Goal: Task Accomplishment & Management: Use online tool/utility

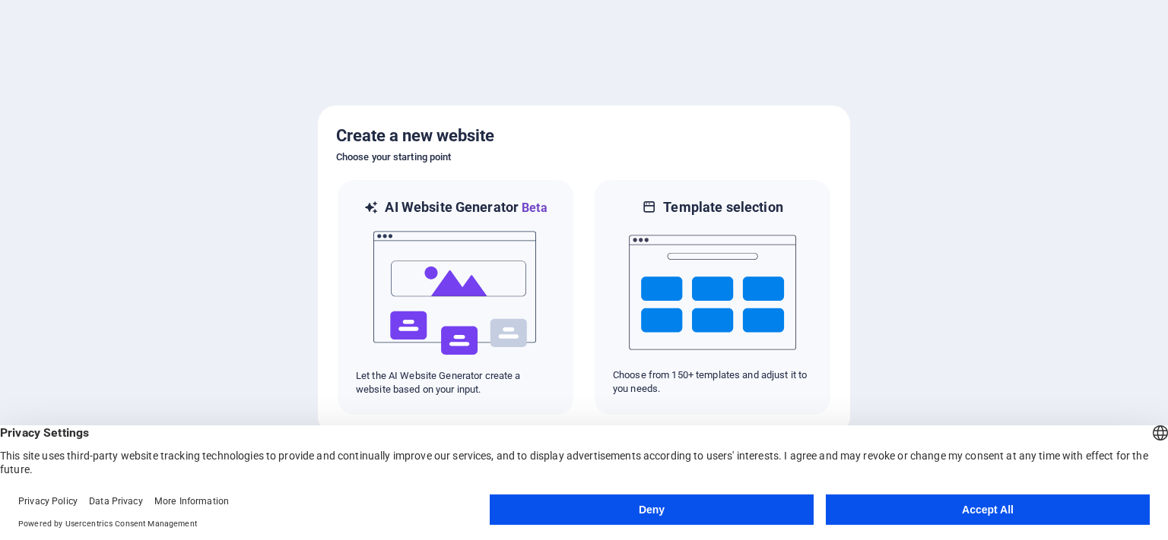
click at [914, 510] on button "Accept All" at bounding box center [988, 510] width 324 height 30
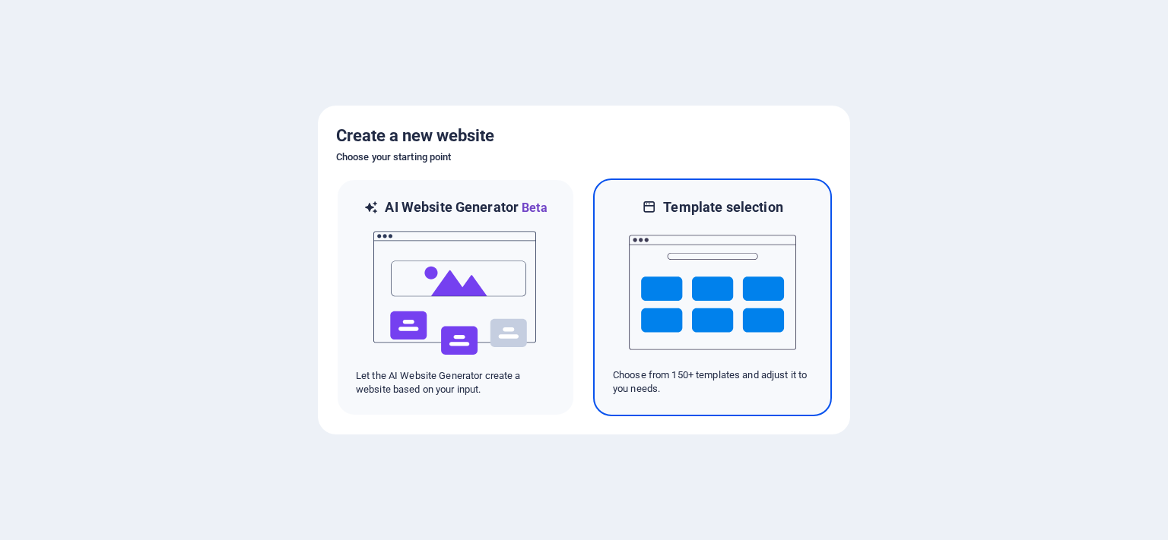
click at [712, 257] on img at bounding box center [712, 293] width 167 height 152
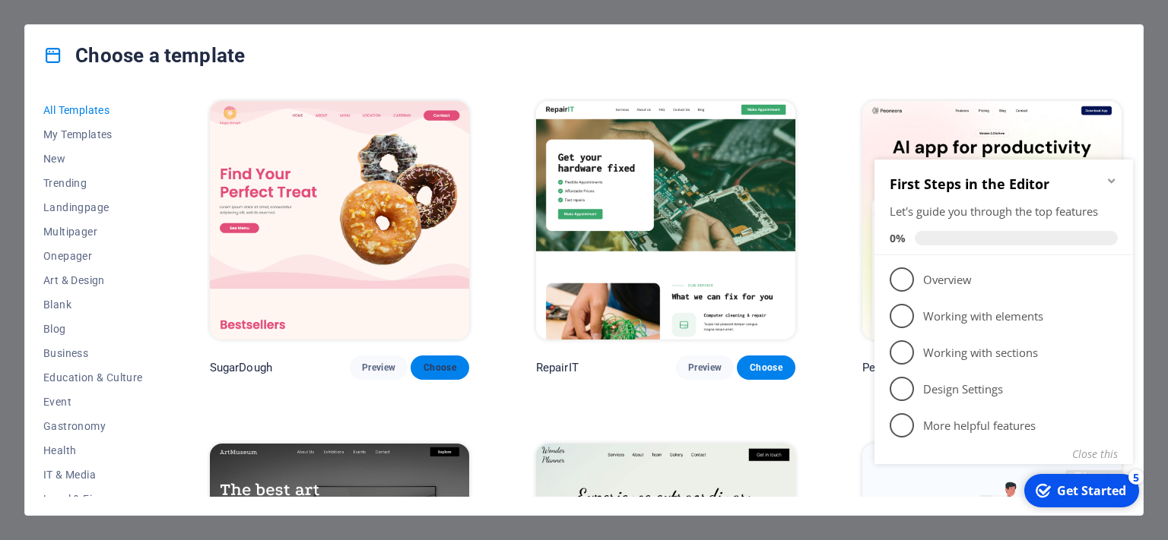
click at [441, 363] on span "Choose" at bounding box center [439, 368] width 33 height 12
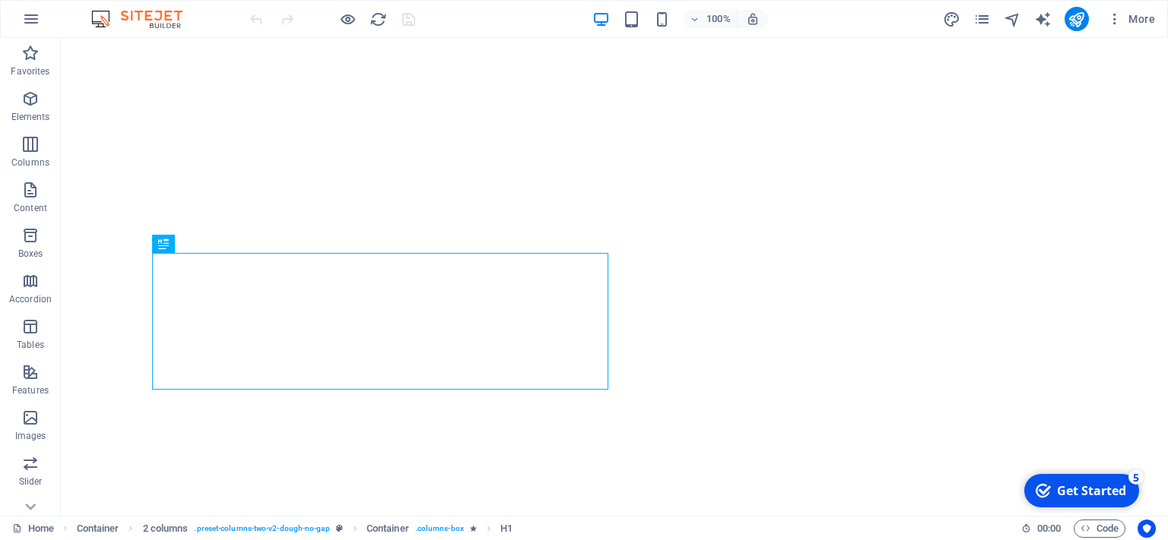
click at [1081, 491] on div "Get Started" at bounding box center [1091, 491] width 69 height 17
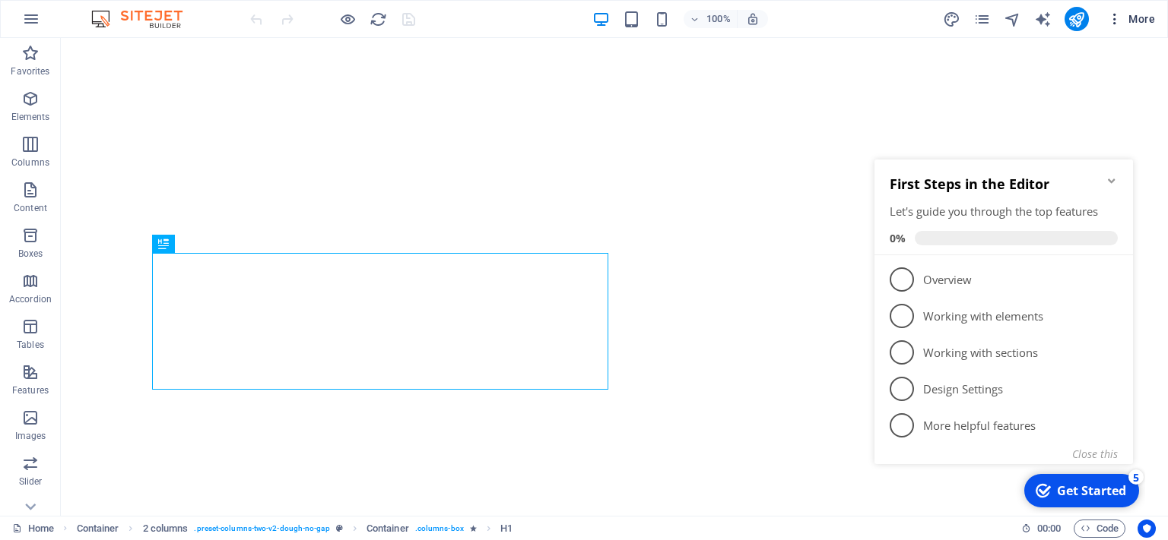
click at [1139, 23] on span "More" at bounding box center [1131, 18] width 48 height 15
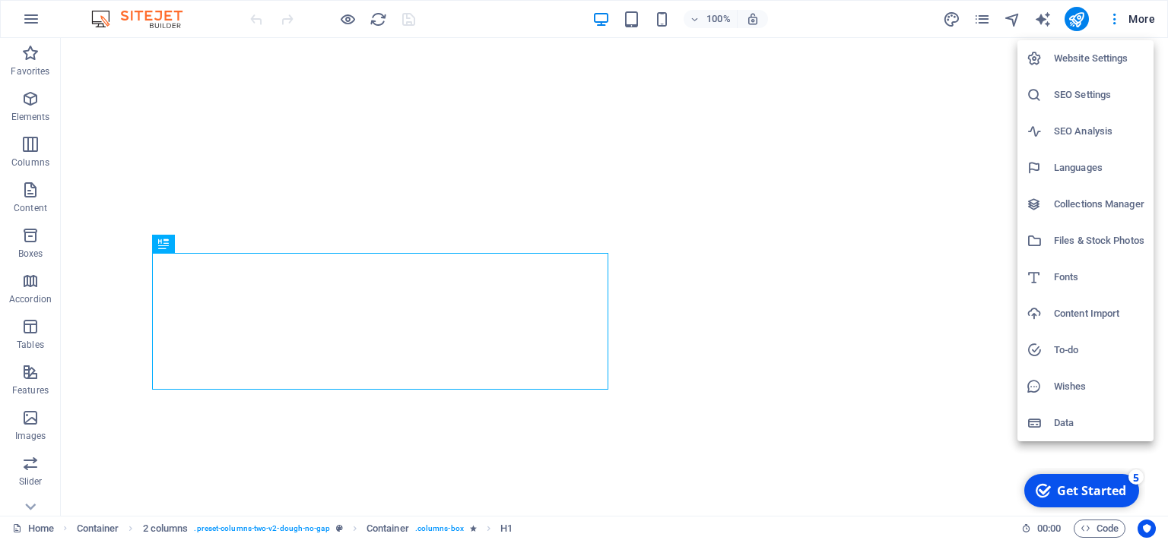
click at [1073, 25] on div at bounding box center [584, 270] width 1168 height 540
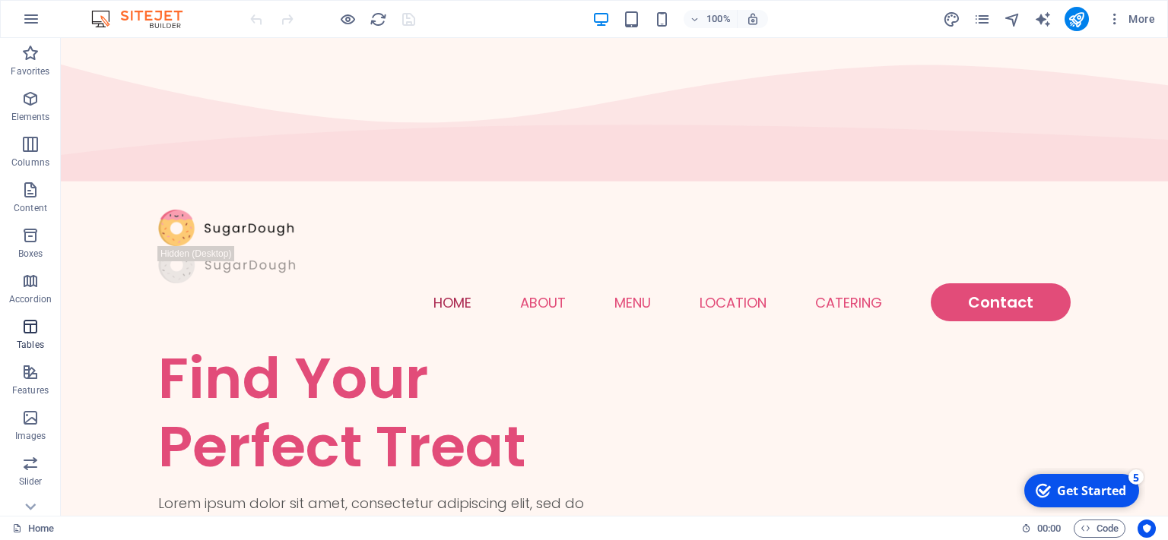
scroll to position [206, 0]
click at [1125, 483] on div "Get Started" at bounding box center [1091, 491] width 69 height 17
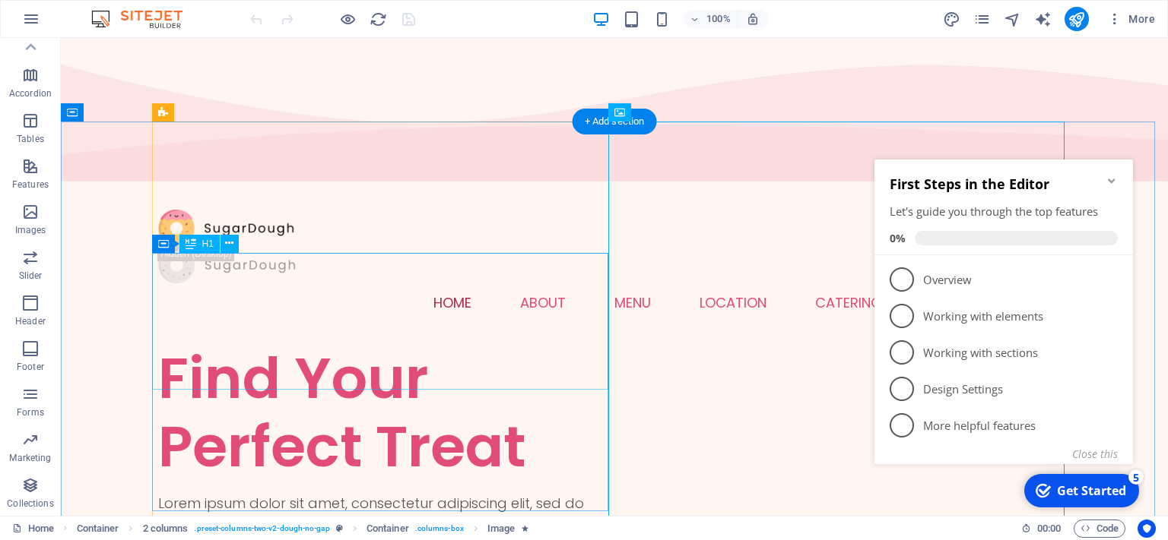
click at [422, 344] on div "Find Your Perfect Treat" at bounding box center [386, 412] width 456 height 137
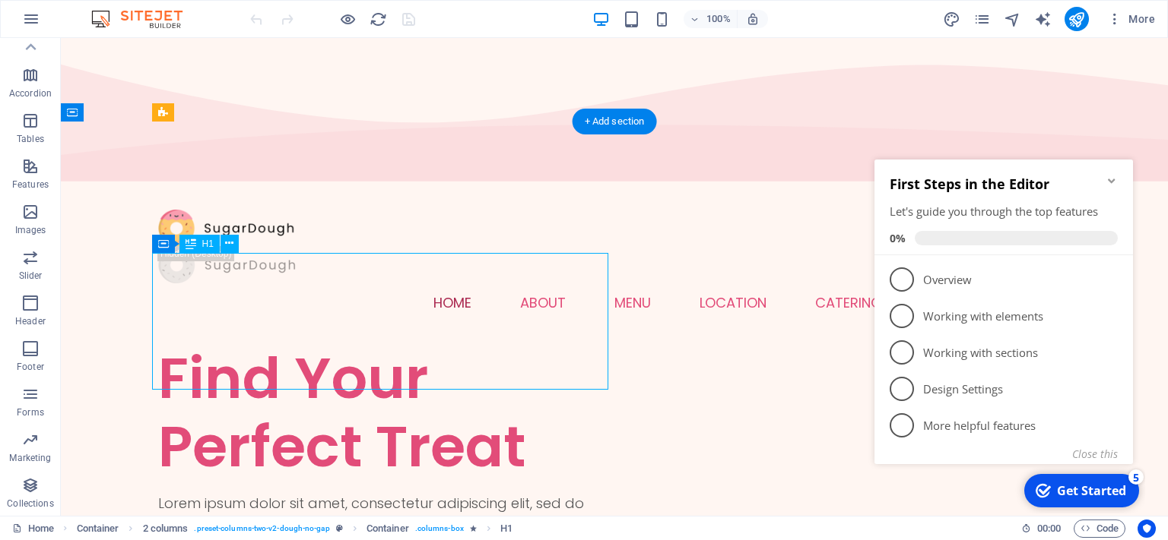
click at [401, 344] on div "Find Your Perfect Treat" at bounding box center [386, 412] width 456 height 137
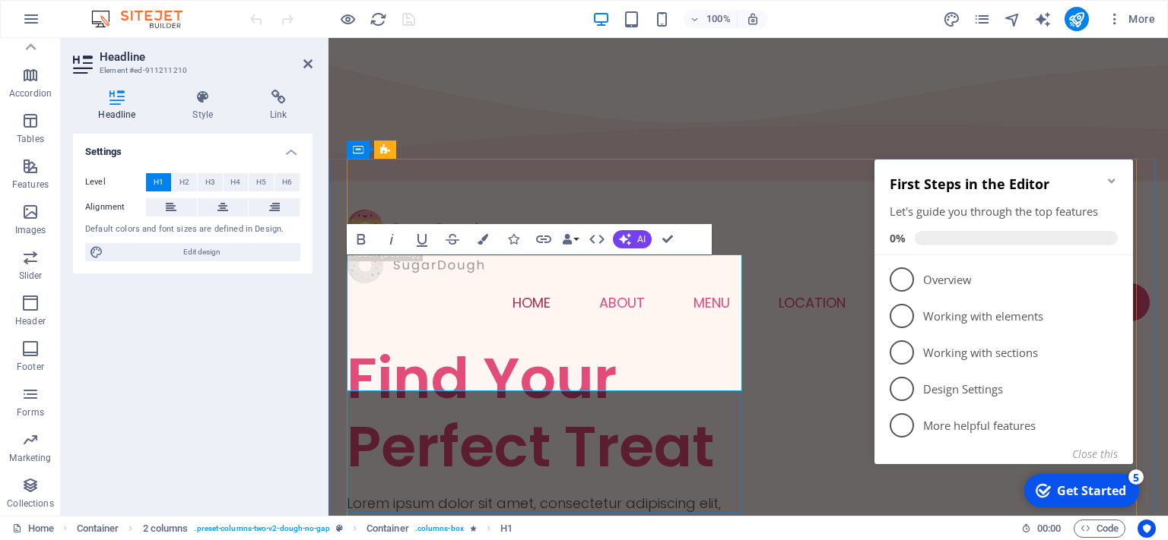
click at [543, 344] on h1 "Find Your Perfect Treat" at bounding box center [547, 412] width 401 height 137
click at [601, 344] on h1 "Find Your Perfect Treat" at bounding box center [547, 412] width 401 height 137
click at [632, 344] on h1 "Find Your Perfect Treat" at bounding box center [547, 412] width 401 height 137
click at [716, 353] on h1 "Find Your Perfect Treat" at bounding box center [547, 412] width 401 height 137
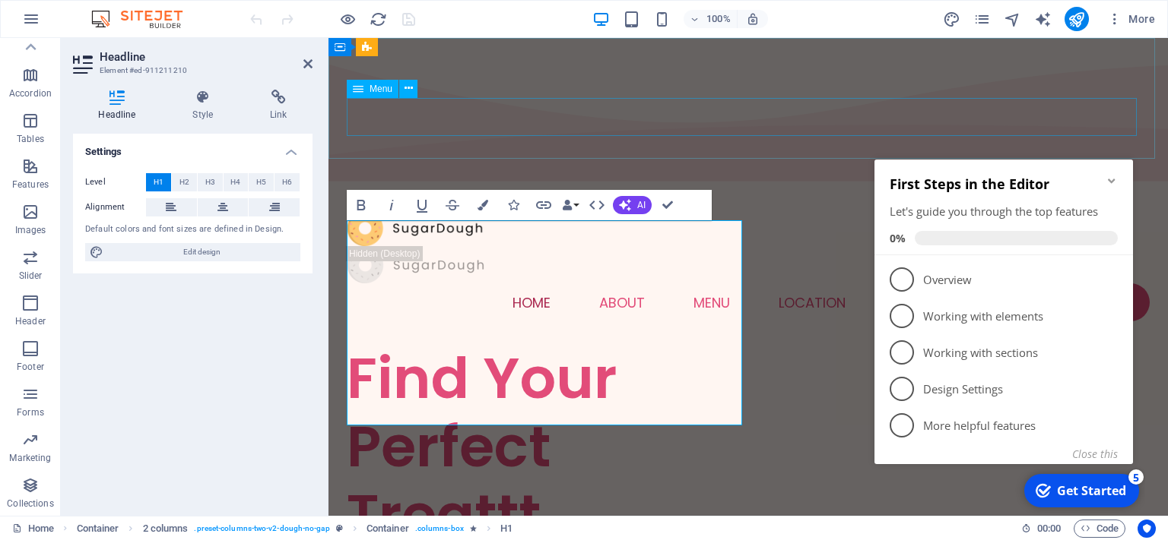
click at [824, 284] on nav "Home About Menu Location Catering Contact" at bounding box center [748, 303] width 803 height 38
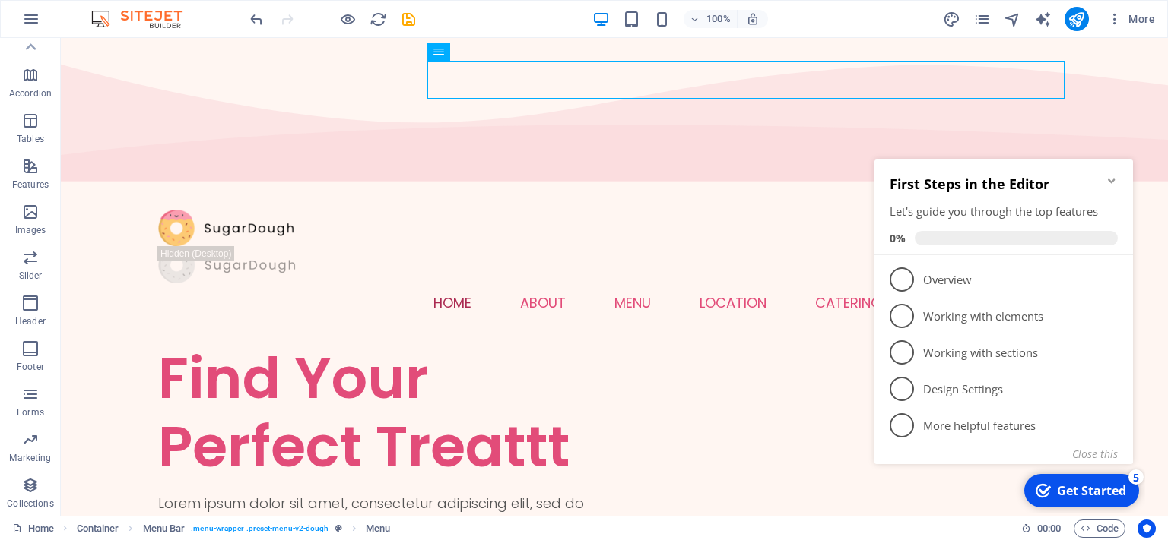
click at [1115, 182] on icon "Minimize checklist" at bounding box center [1111, 181] width 12 height 12
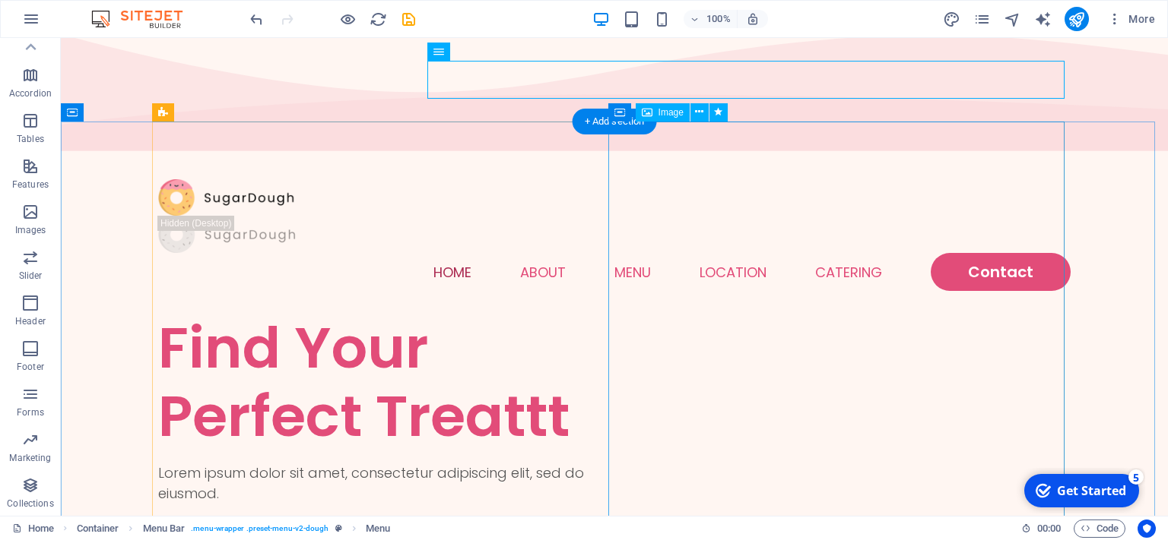
scroll to position [0, 0]
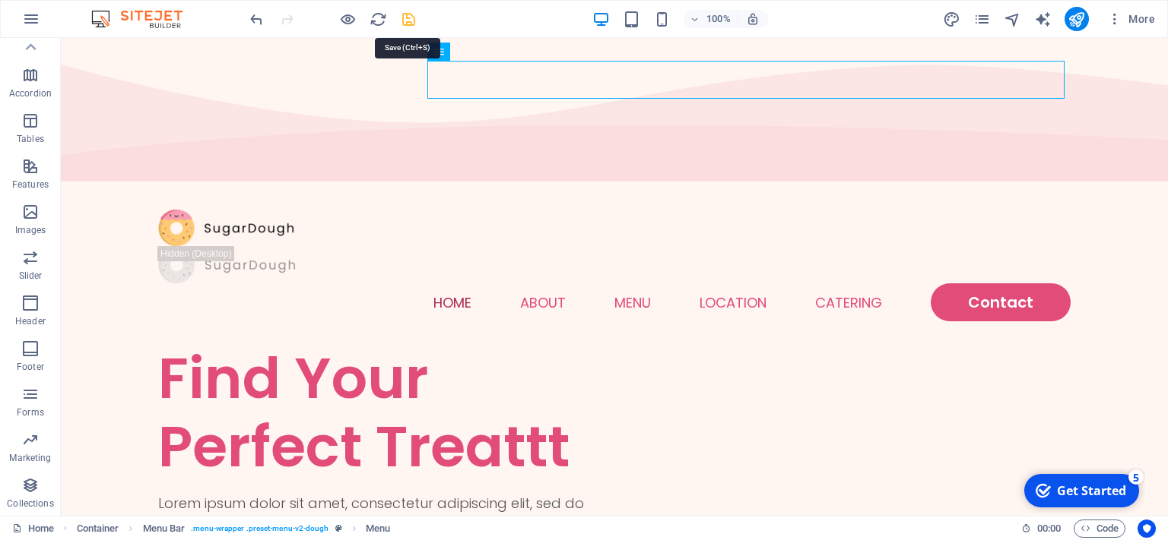
click at [415, 17] on icon "save" at bounding box center [408, 19] width 17 height 17
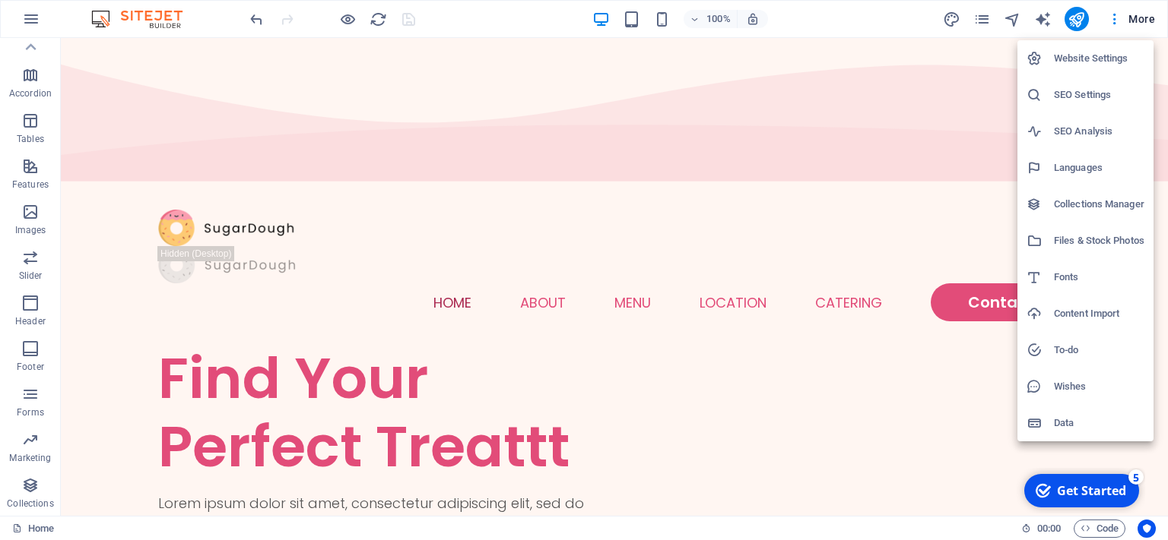
click at [853, 347] on div at bounding box center [584, 270] width 1168 height 540
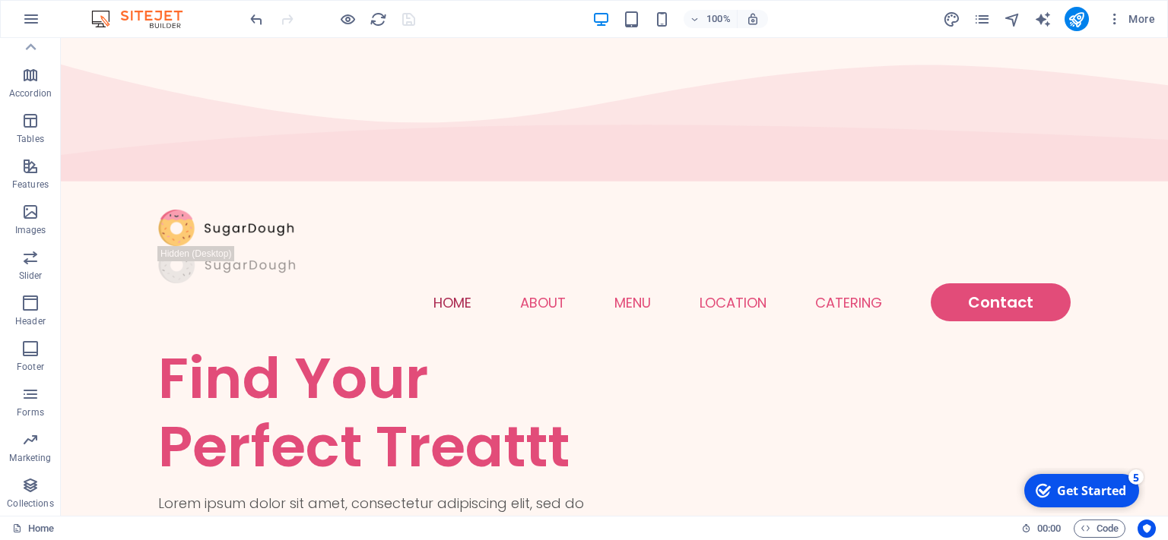
click at [1108, 483] on div "checkmark Get Started 5" at bounding box center [1081, 490] width 115 height 33
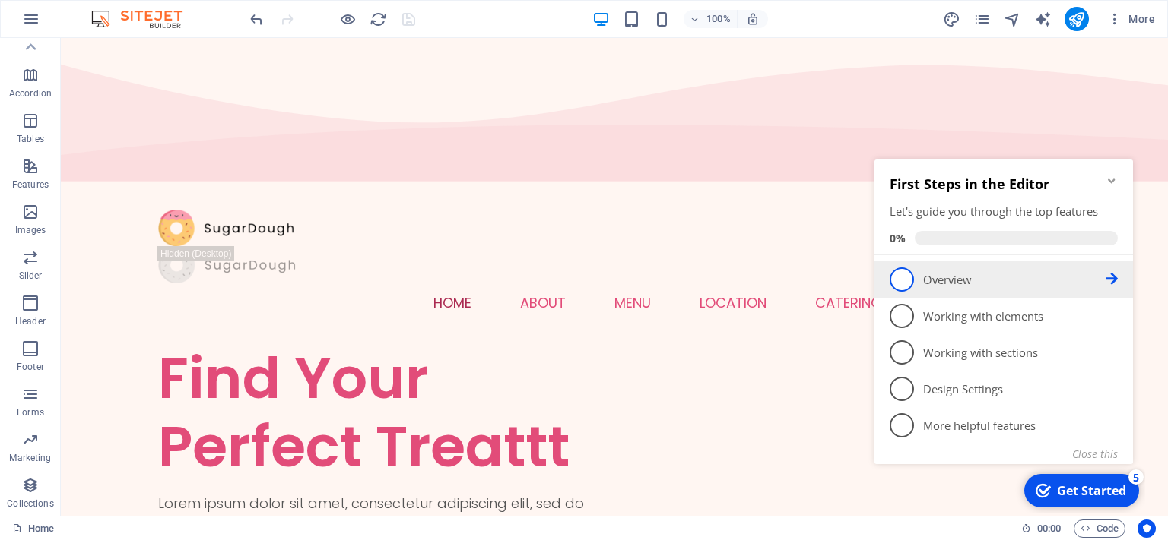
click at [953, 275] on p "Overview - incomplete" at bounding box center [1014, 280] width 182 height 16
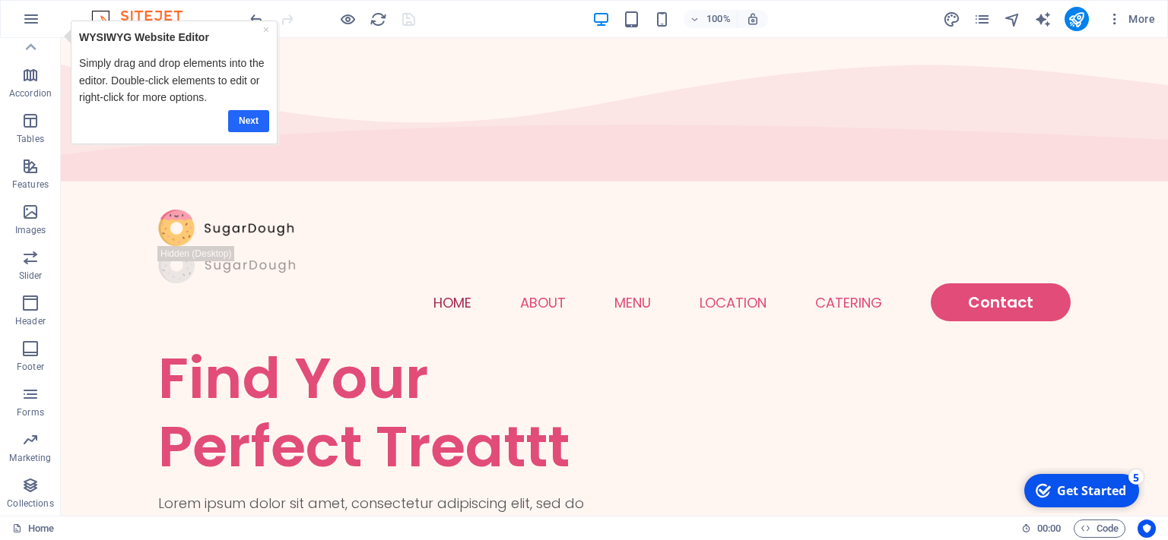
click at [250, 125] on link "Next" at bounding box center [248, 120] width 41 height 22
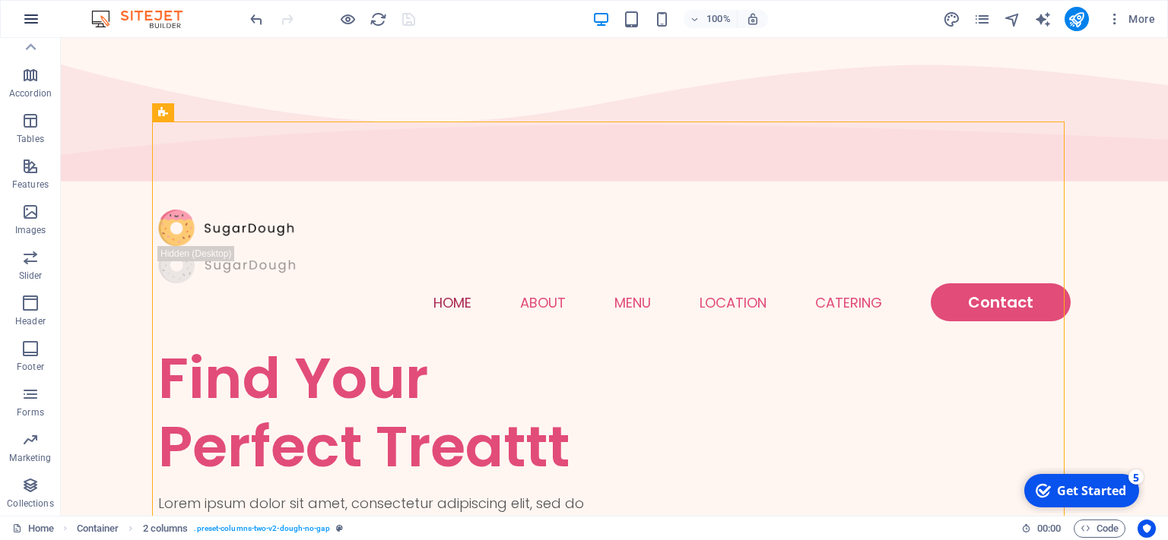
click at [29, 19] on icon "button" at bounding box center [31, 19] width 18 height 18
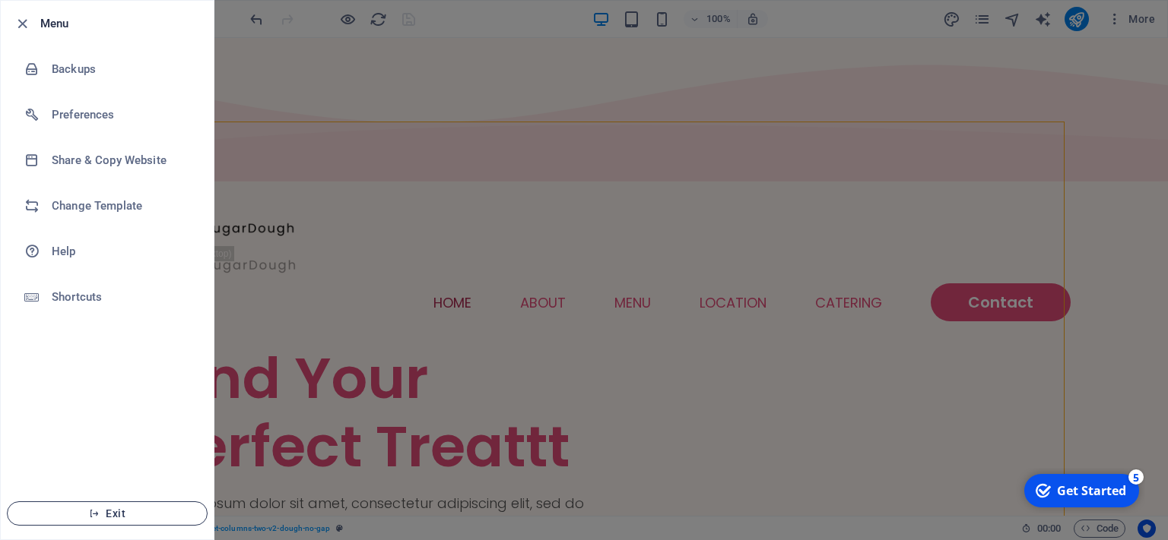
click at [94, 515] on icon "button" at bounding box center [94, 514] width 11 height 11
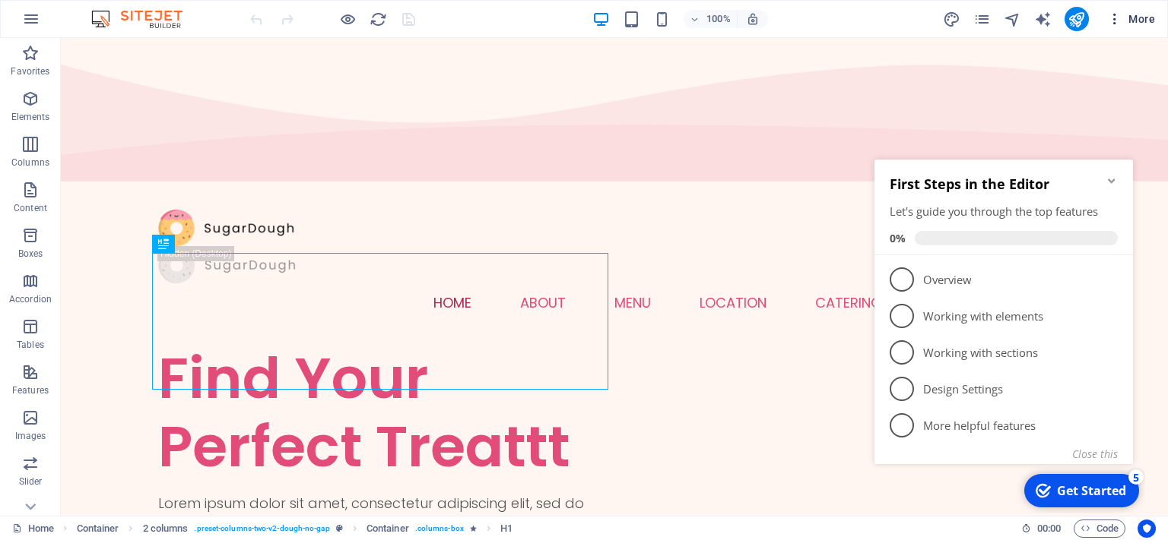
click at [1137, 16] on span "More" at bounding box center [1131, 18] width 48 height 15
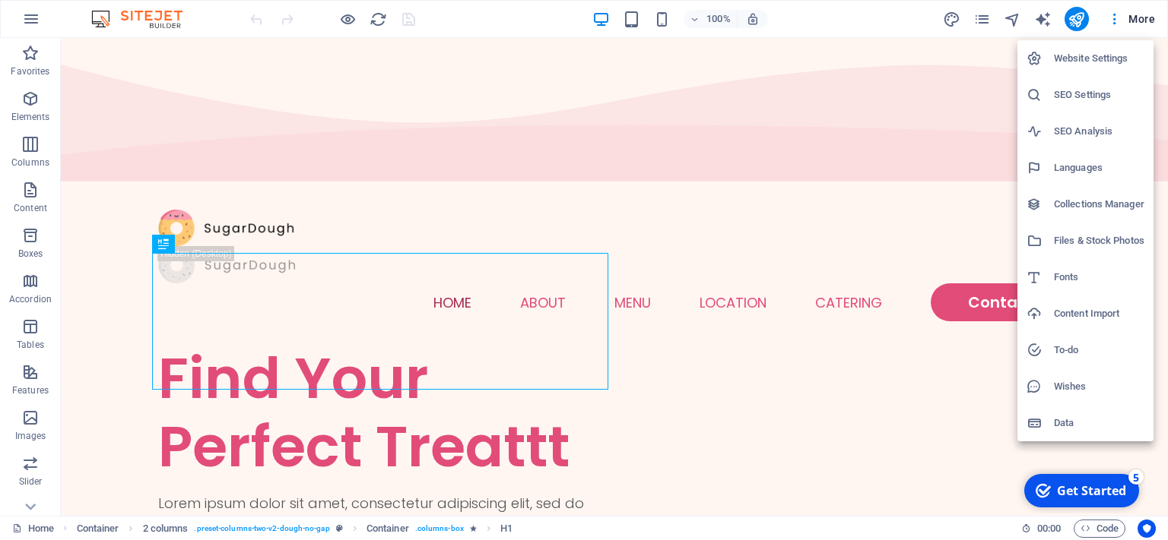
click at [559, 193] on div at bounding box center [584, 270] width 1168 height 540
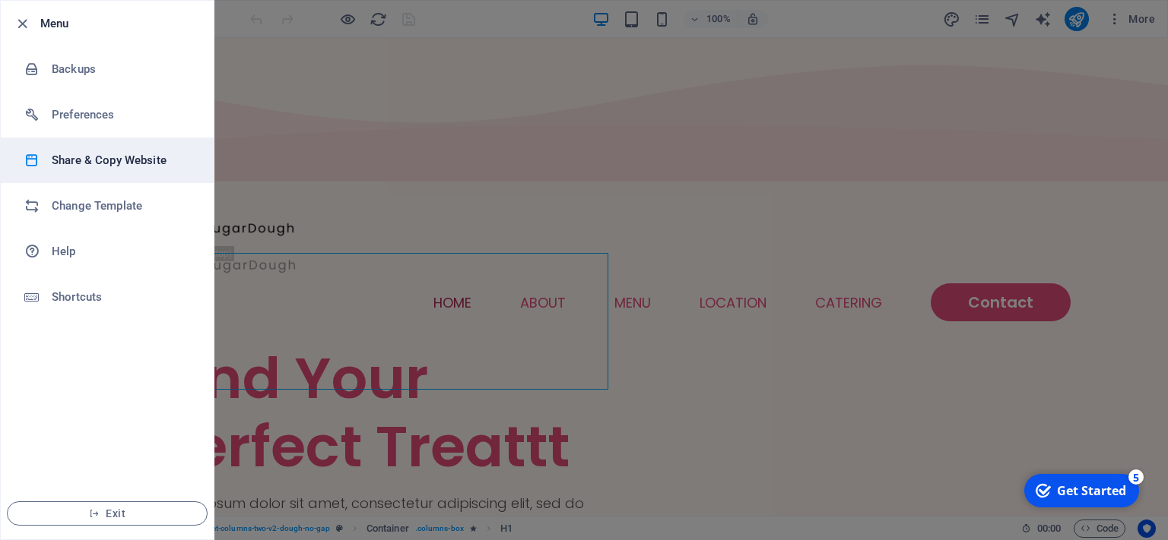
click at [146, 163] on h6 "Share & Copy Website" at bounding box center [122, 160] width 141 height 18
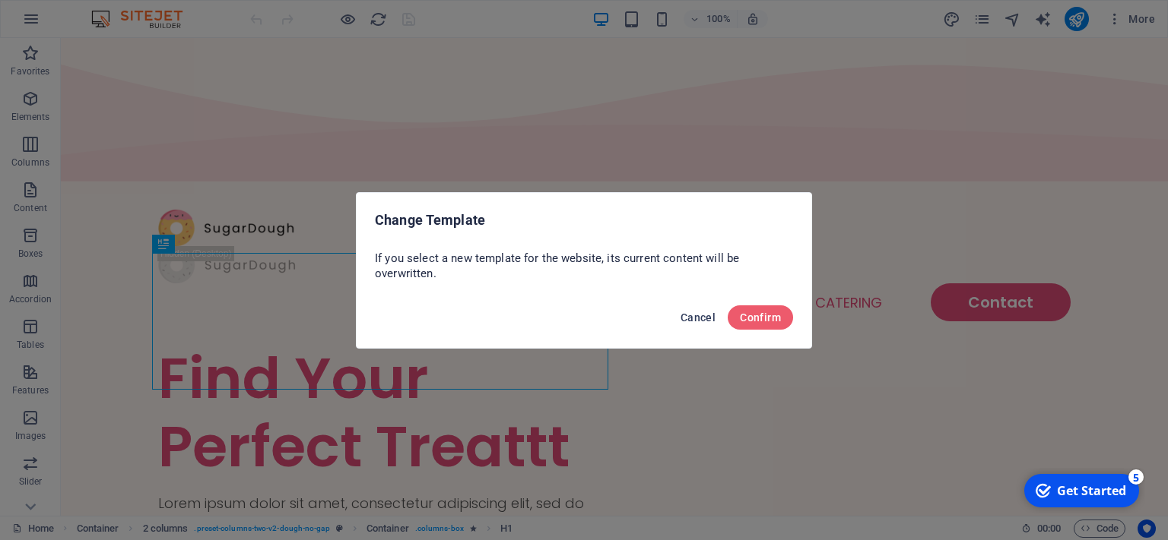
drag, startPoint x: 688, startPoint y: 322, endPoint x: 625, endPoint y: 284, distance: 73.7
click at [688, 322] on span "Cancel" at bounding box center [697, 318] width 35 height 12
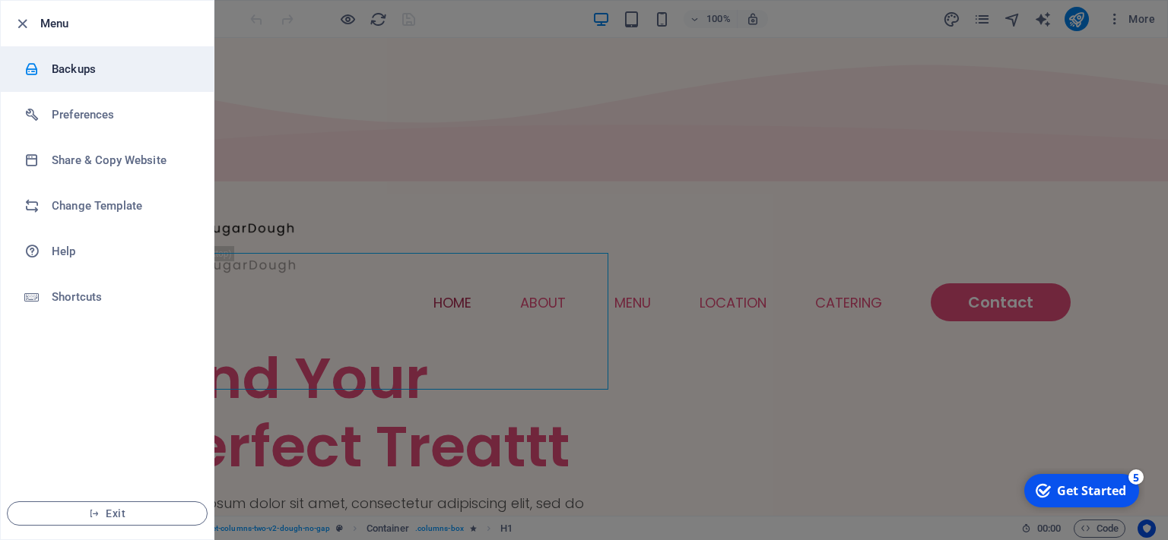
click at [94, 80] on li "Backups" at bounding box center [107, 69] width 213 height 46
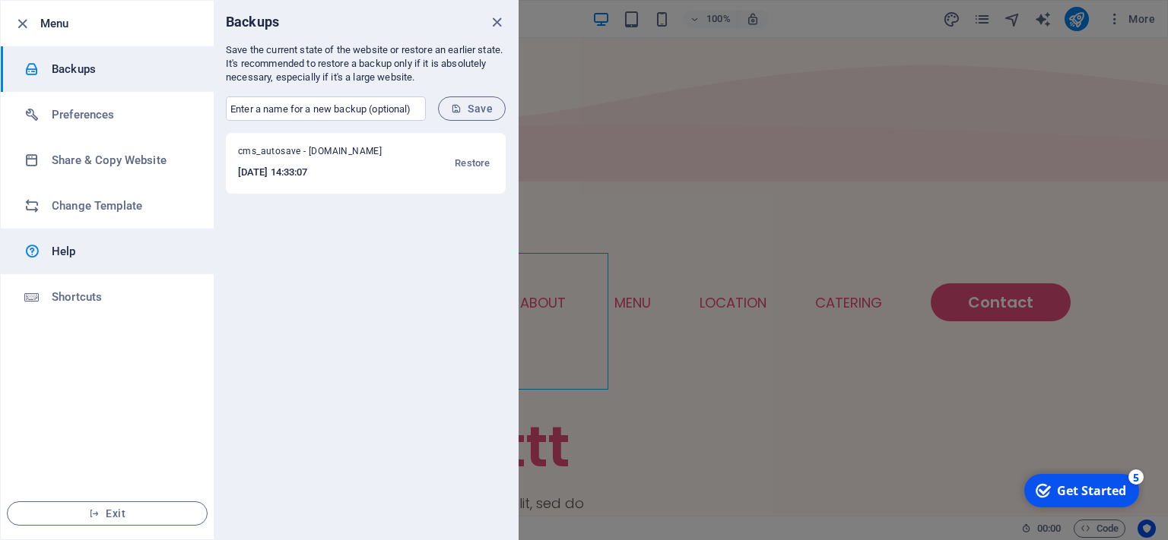
click at [135, 251] on h6 "Help" at bounding box center [122, 251] width 141 height 18
click at [13, 26] on span "button" at bounding box center [22, 23] width 18 height 17
